Goal: Find specific page/section: Find specific page/section

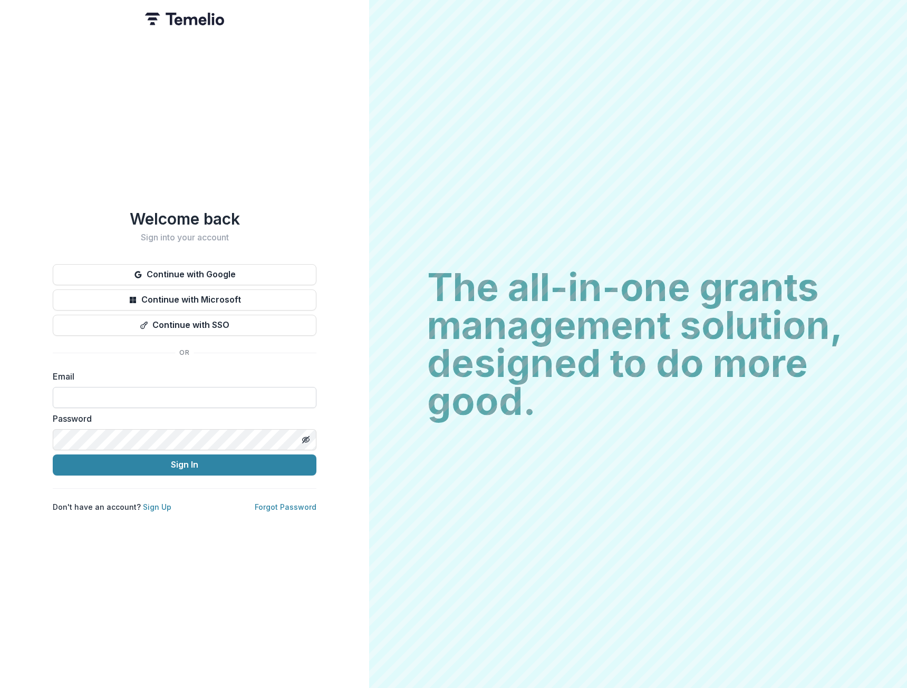
click at [157, 395] on input at bounding box center [185, 397] width 264 height 21
type input "**********"
click at [53, 455] on button "Sign In" at bounding box center [185, 465] width 264 height 21
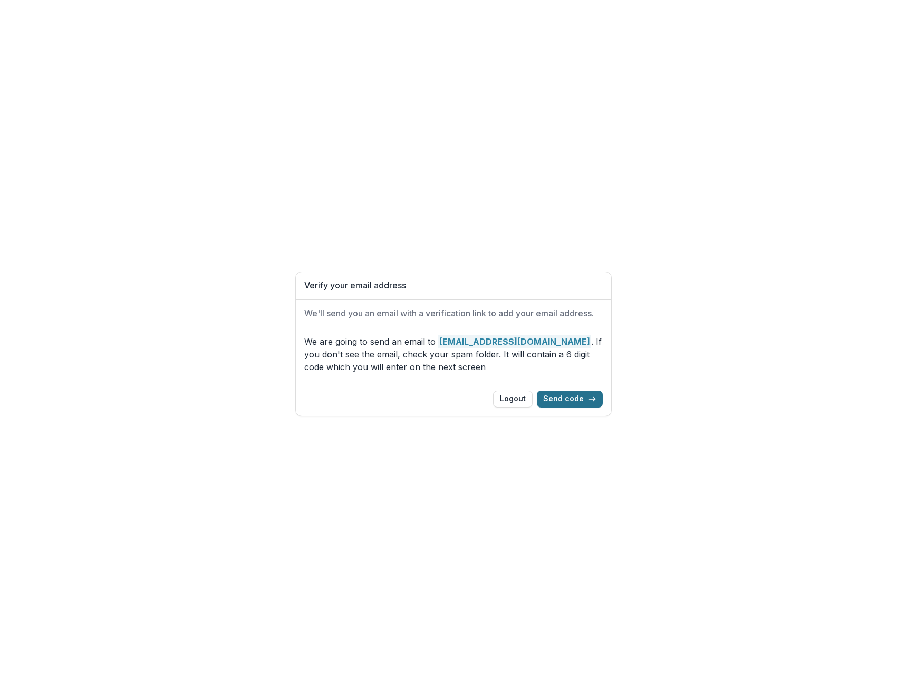
click at [572, 391] on button "Send code" at bounding box center [570, 399] width 66 height 17
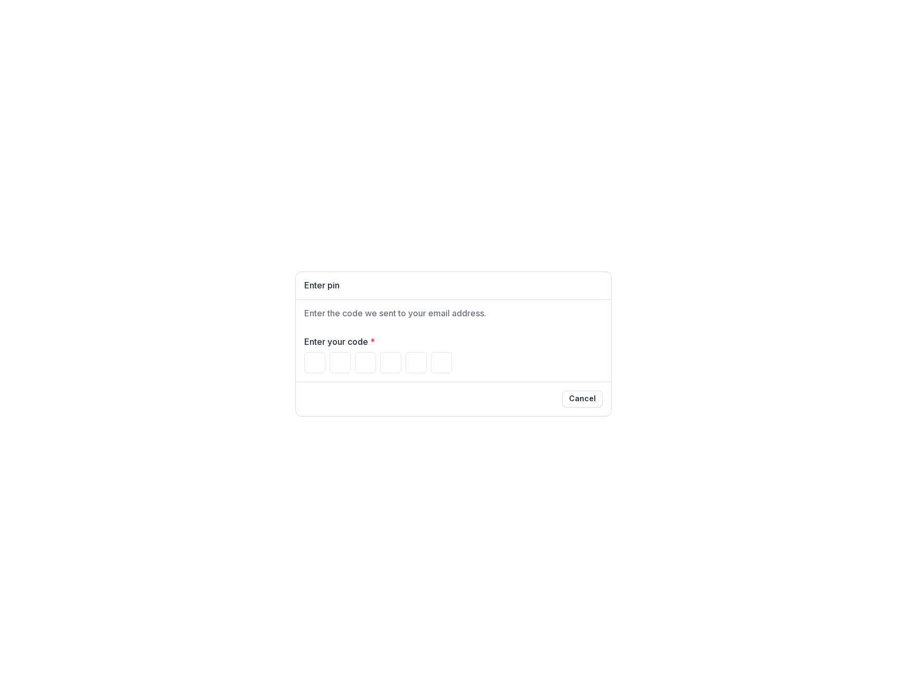
type input "*"
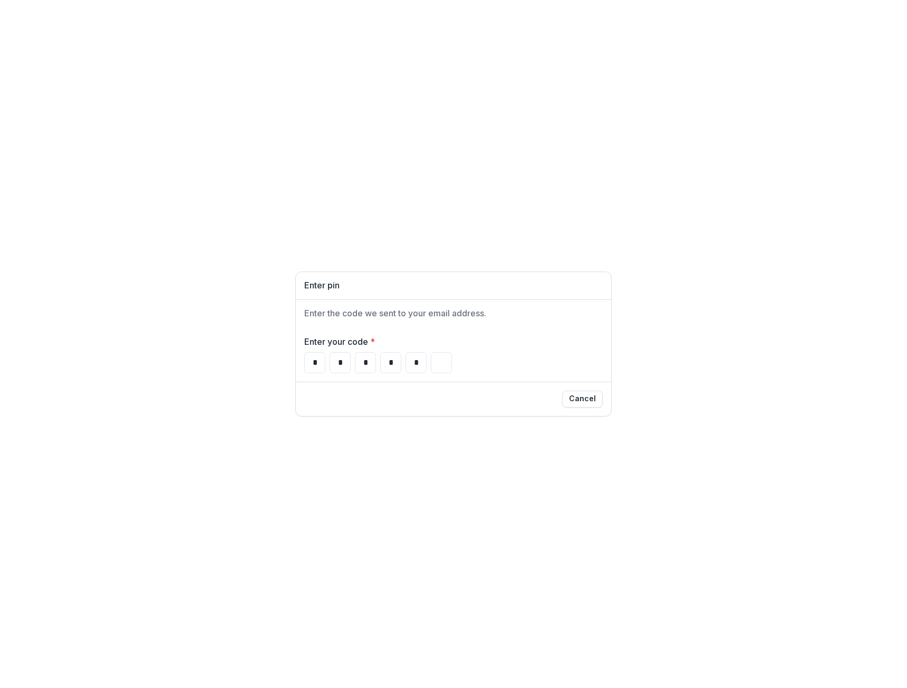
type input "*"
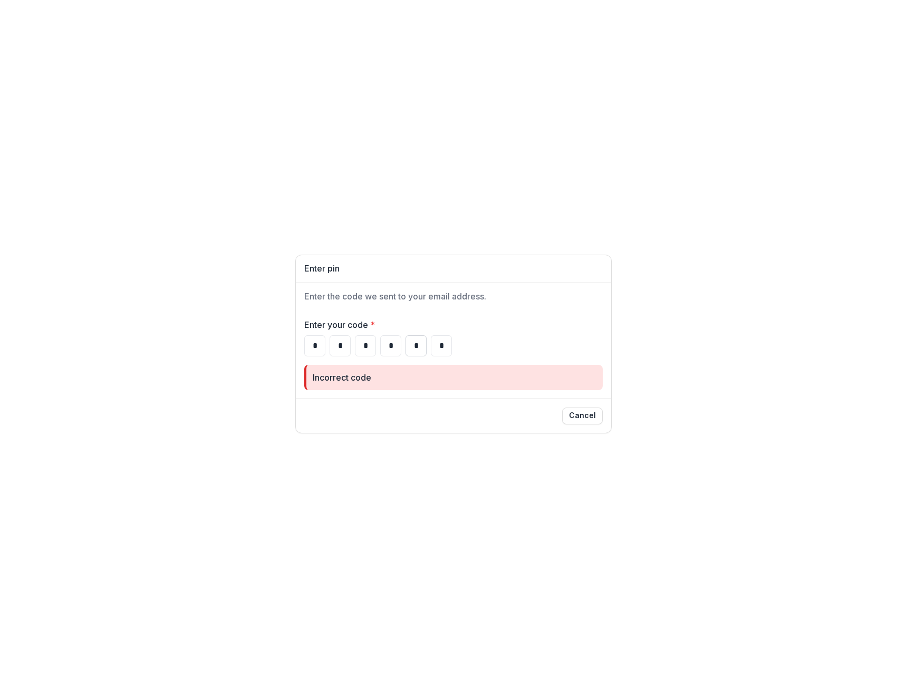
click at [411, 342] on input "*" at bounding box center [415, 345] width 21 height 21
type input "*"
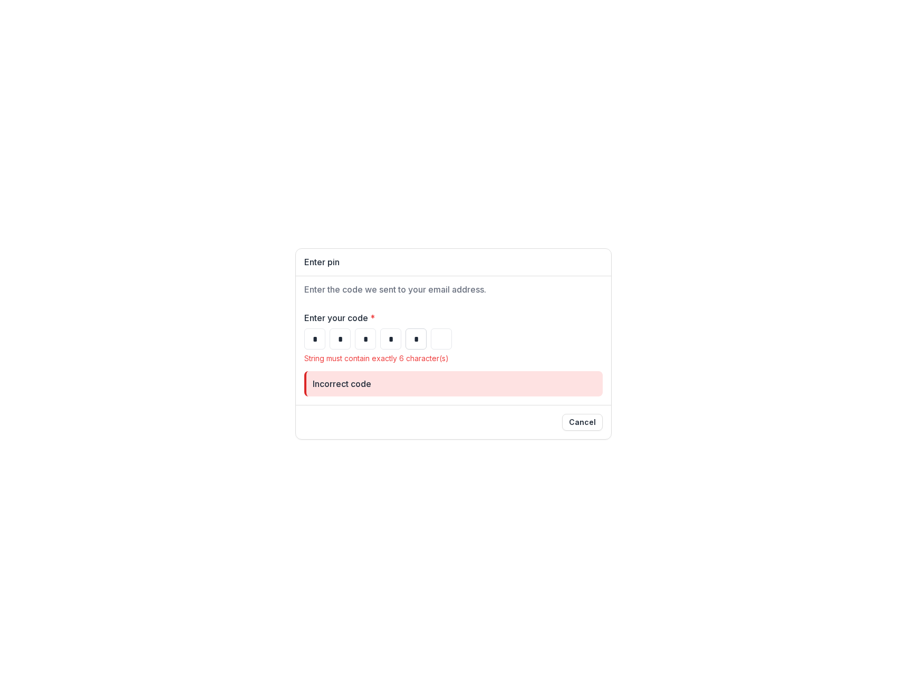
click at [417, 333] on input "*" at bounding box center [415, 339] width 21 height 21
click at [432, 341] on input "Please enter your pin code" at bounding box center [441, 339] width 21 height 21
type input "*"
